Goal: Information Seeking & Learning: Learn about a topic

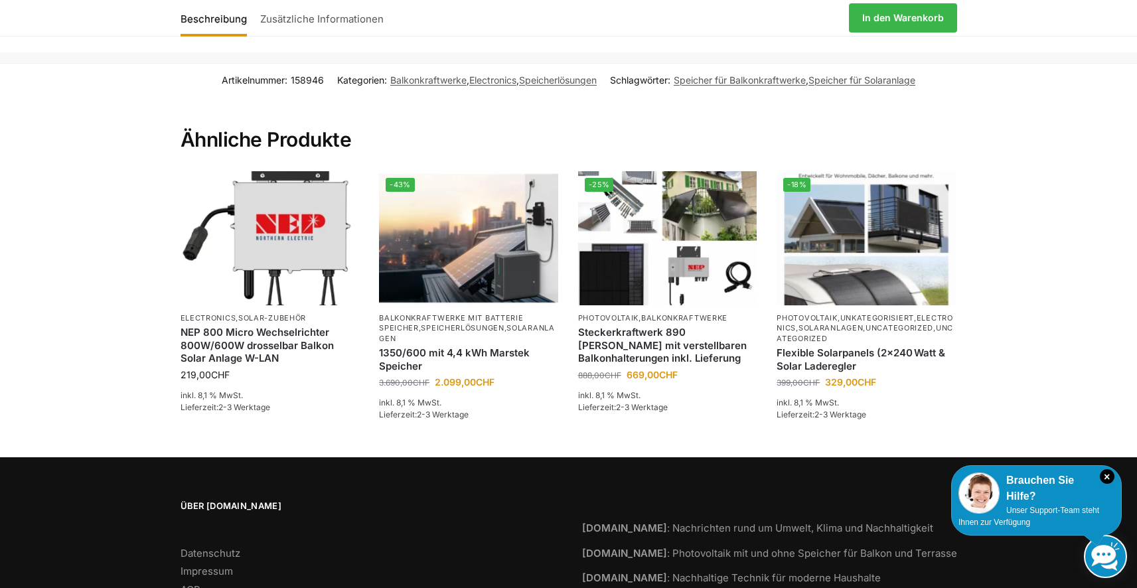
scroll to position [2839, 0]
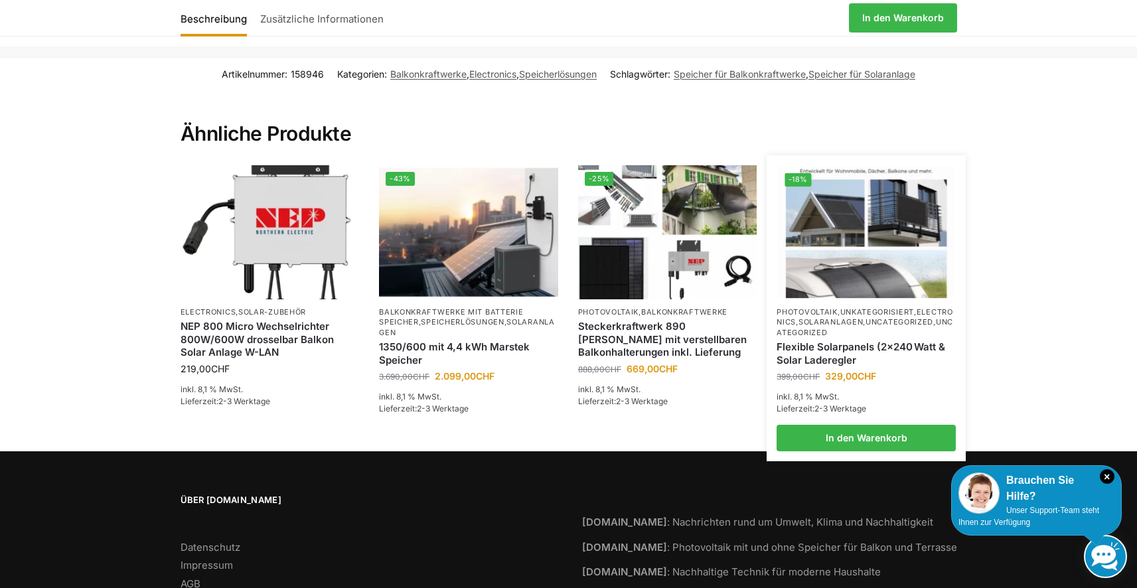
click at [901, 167] on img at bounding box center [867, 233] width 176 height 132
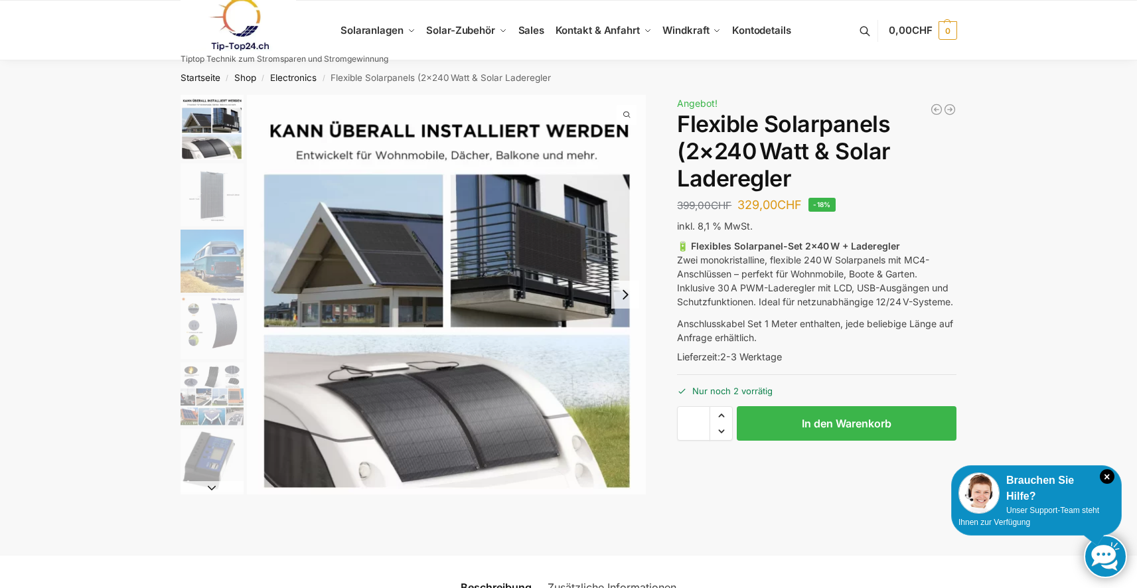
click at [210, 191] on img "2 / 9" at bounding box center [212, 194] width 63 height 63
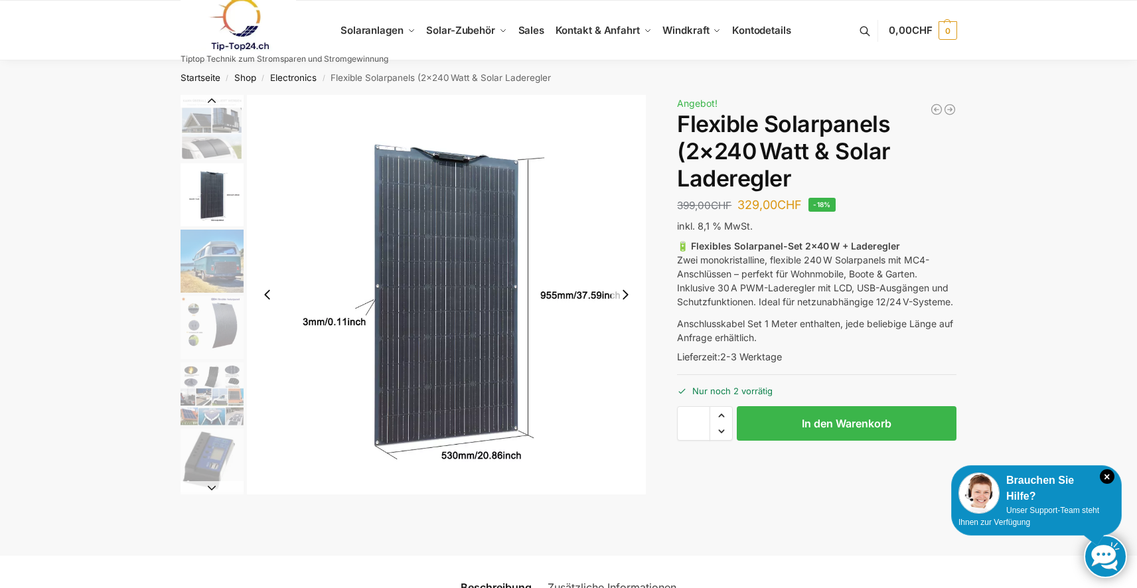
click at [198, 265] on img "3 / 9" at bounding box center [212, 261] width 63 height 63
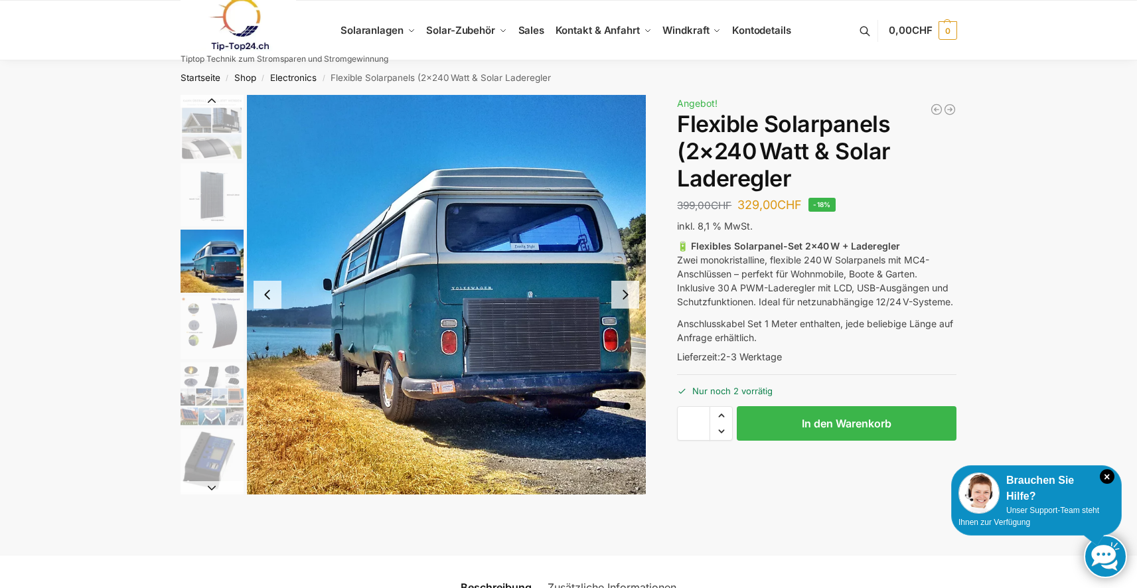
click at [214, 342] on img "4 / 9" at bounding box center [212, 327] width 63 height 63
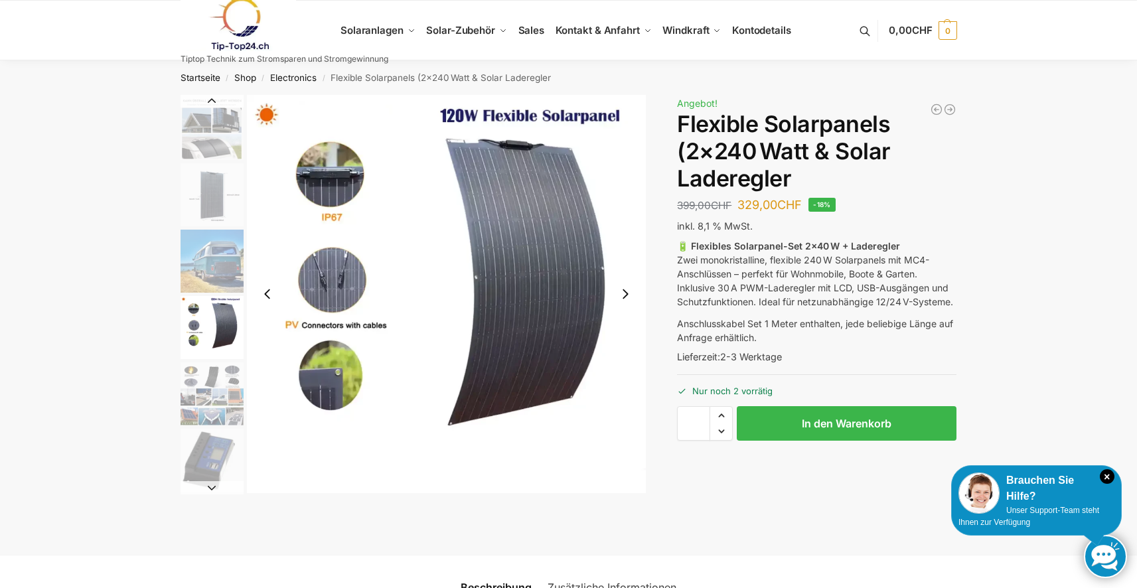
click at [203, 407] on img "5 / 9" at bounding box center [212, 393] width 63 height 63
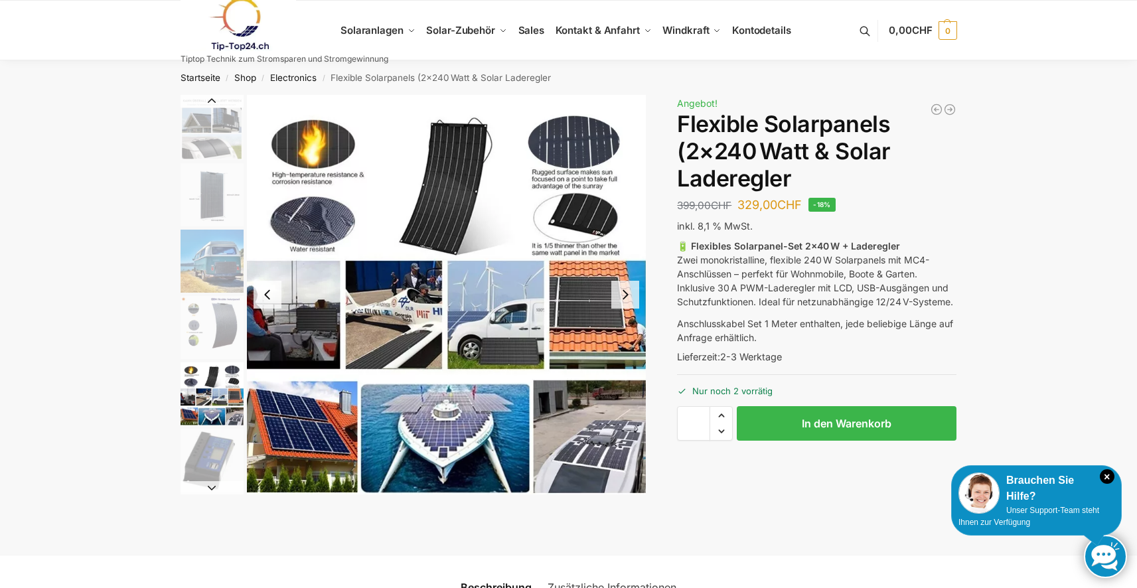
click at [191, 468] on img "6 / 9" at bounding box center [212, 460] width 63 height 63
